Goal: Task Accomplishment & Management: Complete application form

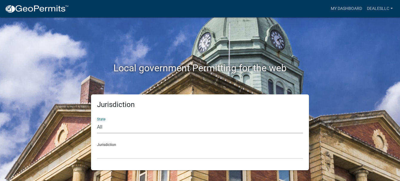
click at [123, 125] on select "All [US_STATE] [US_STATE] [US_STATE] [US_STATE] [US_STATE] [US_STATE] [US_STATE…" at bounding box center [200, 127] width 206 height 12
select select "[US_STATE]"
click at [97, 121] on select "All [US_STATE] [US_STATE] [US_STATE] [US_STATE] [US_STATE] [US_STATE] [US_STATE…" at bounding box center [200, 127] width 206 height 12
click at [131, 154] on select "[GEOGRAPHIC_DATA], [US_STATE] [GEOGRAPHIC_DATA], [US_STATE]" at bounding box center [200, 152] width 206 height 12
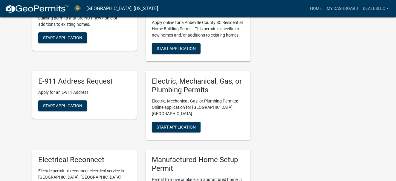
scroll to position [192, 0]
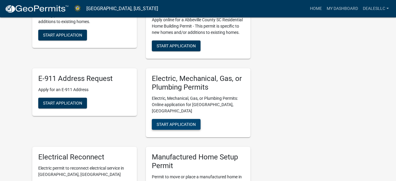
click at [178, 122] on span "Start Application" at bounding box center [176, 124] width 39 height 5
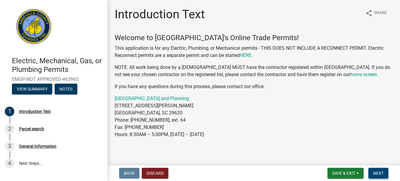
click at [382, 168] on button "Next" at bounding box center [379, 172] width 20 height 11
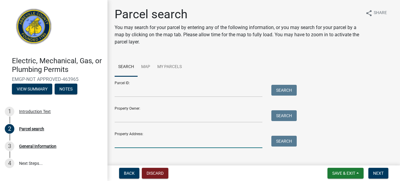
click at [149, 143] on input "Property Address:" at bounding box center [189, 141] width 148 height 12
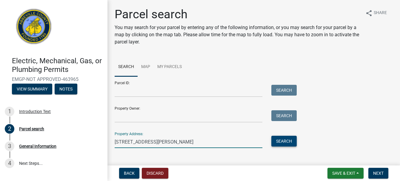
type input "[STREET_ADDRESS][PERSON_NAME]"
click at [279, 138] on button "Search" at bounding box center [284, 140] width 25 height 11
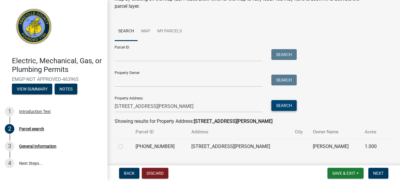
scroll to position [50, 0]
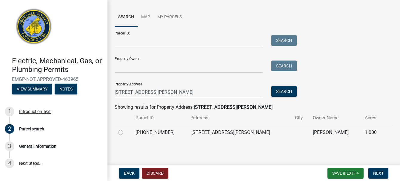
click at [126, 129] on label at bounding box center [126, 129] width 0 height 0
click at [126, 132] on input "radio" at bounding box center [128, 131] width 4 height 4
radio input "true"
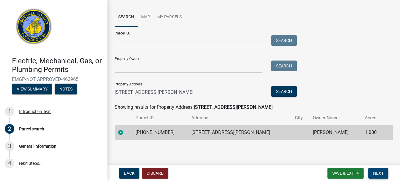
click at [381, 174] on span "Next" at bounding box center [379, 172] width 10 height 5
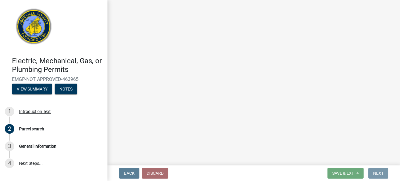
scroll to position [0, 0]
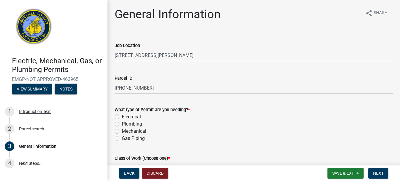
click at [122, 131] on label "Mechanical" at bounding box center [134, 130] width 25 height 7
click at [122, 131] on input "Mechanical" at bounding box center [124, 129] width 4 height 4
radio input "true"
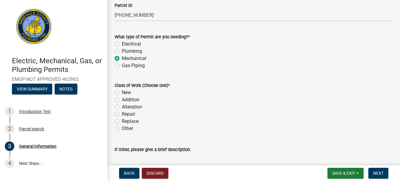
scroll to position [73, 0]
click at [122, 92] on label "New" at bounding box center [126, 91] width 9 height 7
click at [122, 92] on input "New" at bounding box center [124, 90] width 4 height 4
radio input "true"
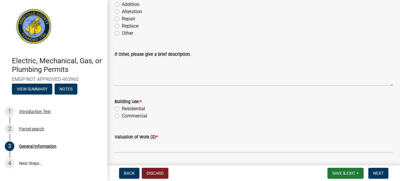
scroll to position [187, 0]
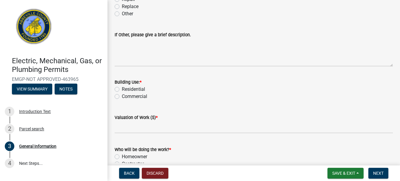
click at [122, 95] on label "Commercial" at bounding box center [134, 96] width 25 height 7
click at [122, 95] on input "Commercial" at bounding box center [124, 95] width 4 height 4
radio input "true"
click at [122, 88] on label "Residential" at bounding box center [133, 88] width 23 height 7
click at [122, 88] on input "Residential" at bounding box center [124, 87] width 4 height 4
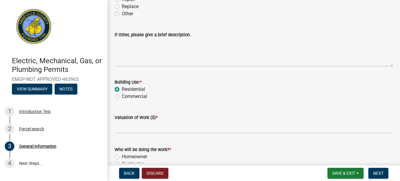
radio input "true"
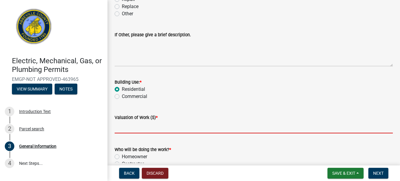
click at [137, 126] on input "text" at bounding box center [254, 127] width 279 height 12
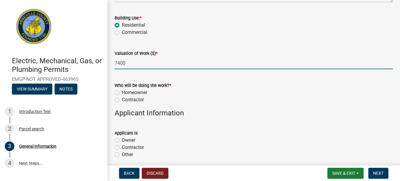
scroll to position [254, 0]
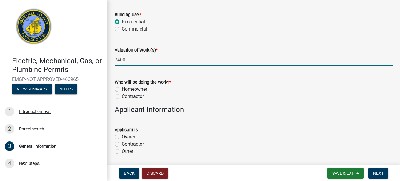
type input "7400"
click at [122, 96] on label "Contractor" at bounding box center [133, 96] width 22 height 7
click at [122, 96] on input "Contractor" at bounding box center [124, 95] width 4 height 4
radio input "true"
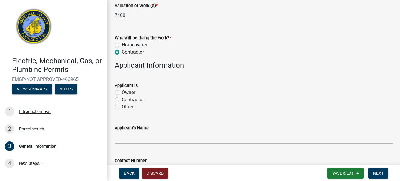
scroll to position [299, 0]
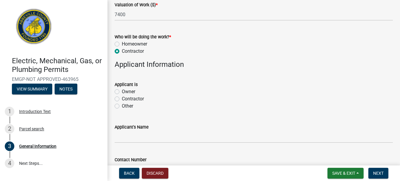
click at [123, 104] on label "Other" at bounding box center [127, 105] width 11 height 7
click at [123, 104] on input "Other" at bounding box center [124, 104] width 4 height 4
radio input "true"
click at [123, 99] on label "Contractor" at bounding box center [133, 98] width 22 height 7
click at [123, 99] on input "Contractor" at bounding box center [124, 97] width 4 height 4
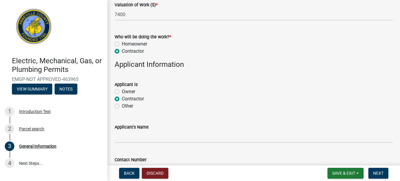
radio input "true"
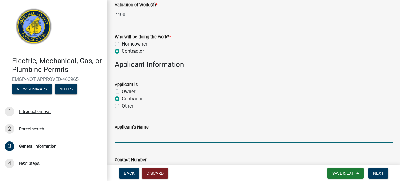
click at [135, 139] on input "Applicant's Name" at bounding box center [254, 136] width 279 height 12
type input "DEALE'S"
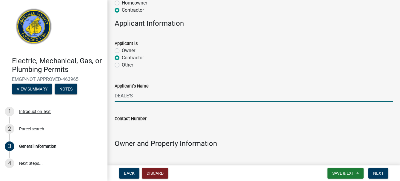
scroll to position [364, 0]
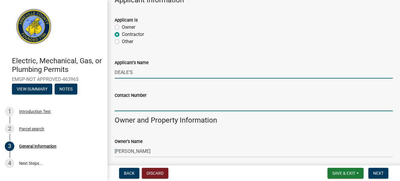
click at [194, 103] on input "Contact Number" at bounding box center [254, 105] width 279 height 12
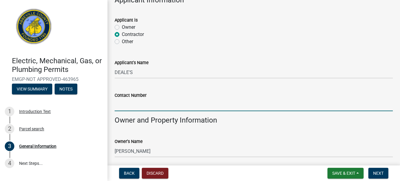
type input "8642276975"
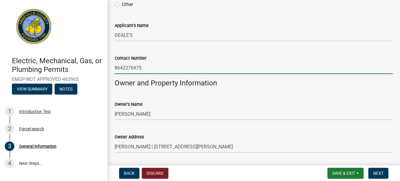
scroll to position [427, 0]
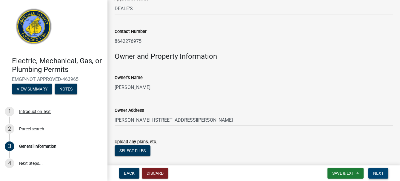
click at [378, 171] on span "Next" at bounding box center [379, 172] width 10 height 5
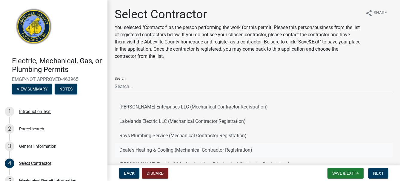
click at [140, 152] on button "Deale's Heating & Cooling (Mechanical Contractor Registration)" at bounding box center [254, 150] width 279 height 14
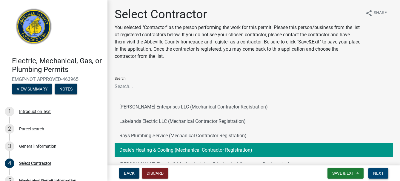
click at [378, 172] on span "Next" at bounding box center [379, 172] width 10 height 5
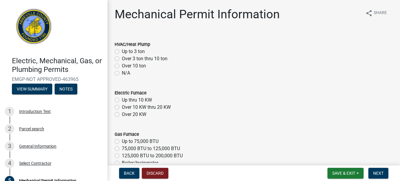
click at [123, 48] on label "Up to 3 ton" at bounding box center [133, 51] width 23 height 7
click at [123, 48] on input "Up to 3 ton" at bounding box center [124, 50] width 4 height 4
radio input "true"
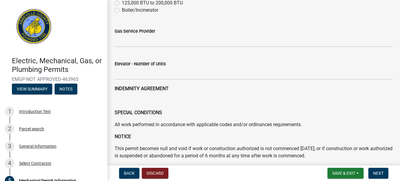
scroll to position [153, 0]
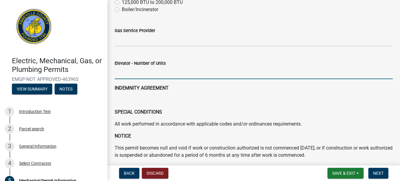
click at [184, 71] on input "text" at bounding box center [254, 73] width 279 height 12
type input "1"
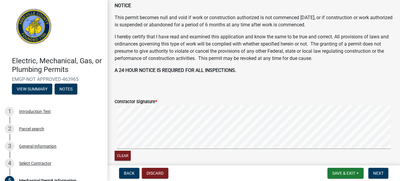
scroll to position [285, 0]
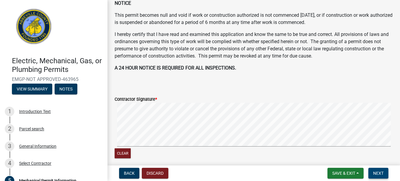
click at [380, 172] on span "Next" at bounding box center [379, 172] width 10 height 5
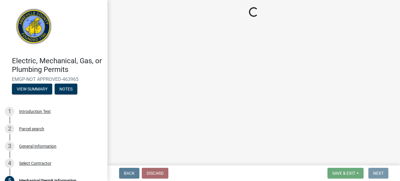
scroll to position [0, 0]
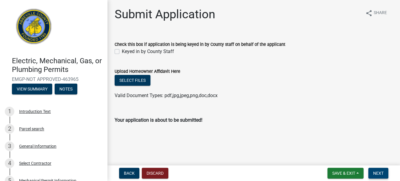
click at [378, 172] on span "Next" at bounding box center [379, 172] width 10 height 5
